Goal: Task Accomplishment & Management: Manage account settings

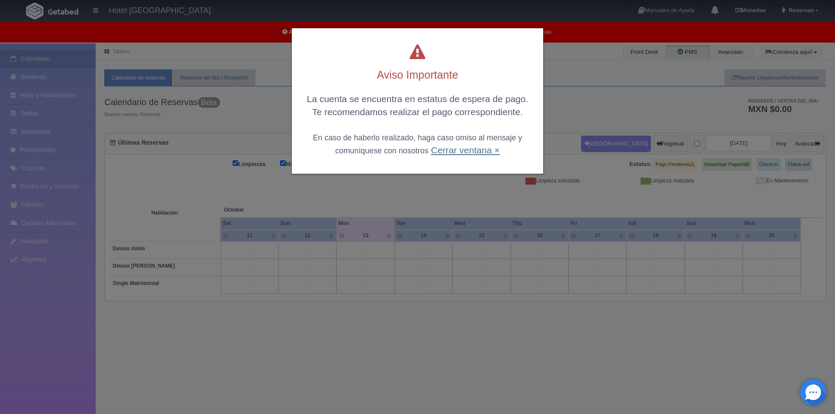
click at [457, 151] on link "Cerrar ventana ×" at bounding box center [465, 150] width 69 height 10
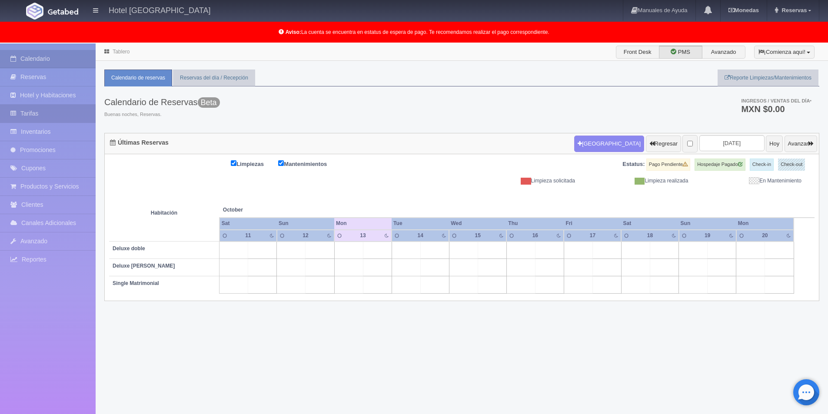
click at [36, 111] on link "Tarifas" at bounding box center [48, 114] width 96 height 18
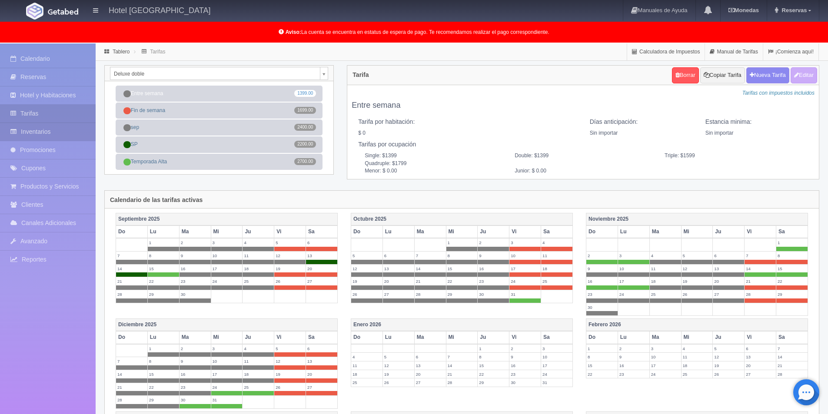
click at [46, 130] on link "Inventarios" at bounding box center [48, 132] width 96 height 18
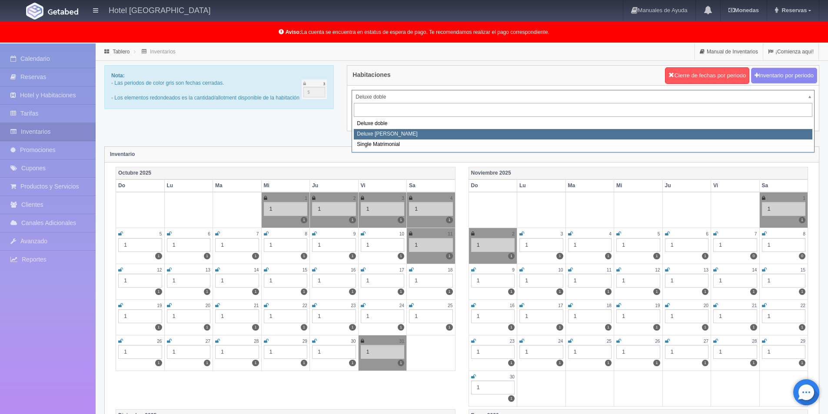
select select "2253"
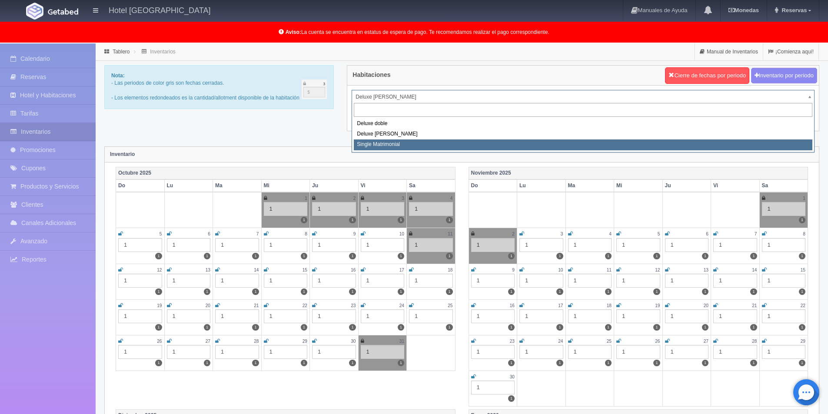
select select "2254"
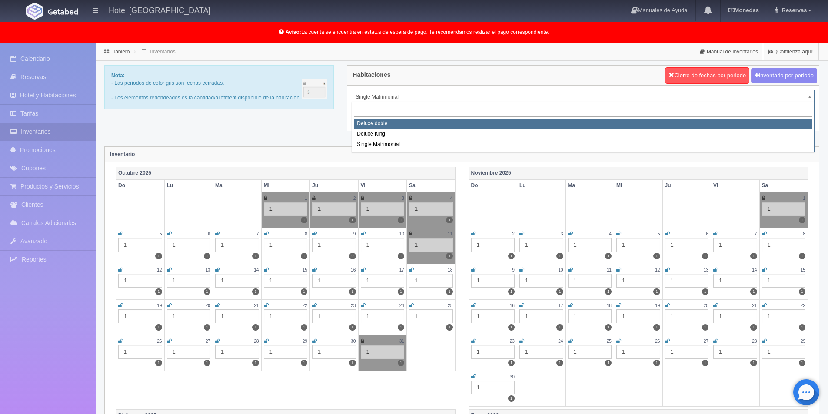
select select "2252"
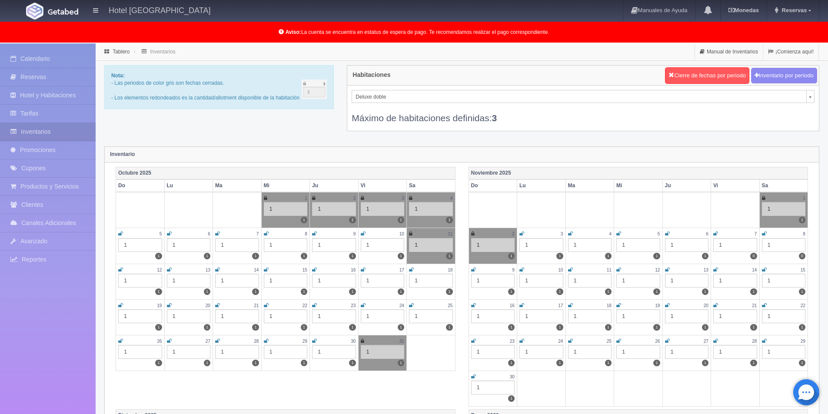
click at [717, 270] on icon at bounding box center [716, 269] width 5 height 5
click at [764, 271] on icon at bounding box center [764, 269] width 5 height 5
